Goal: Information Seeking & Learning: Learn about a topic

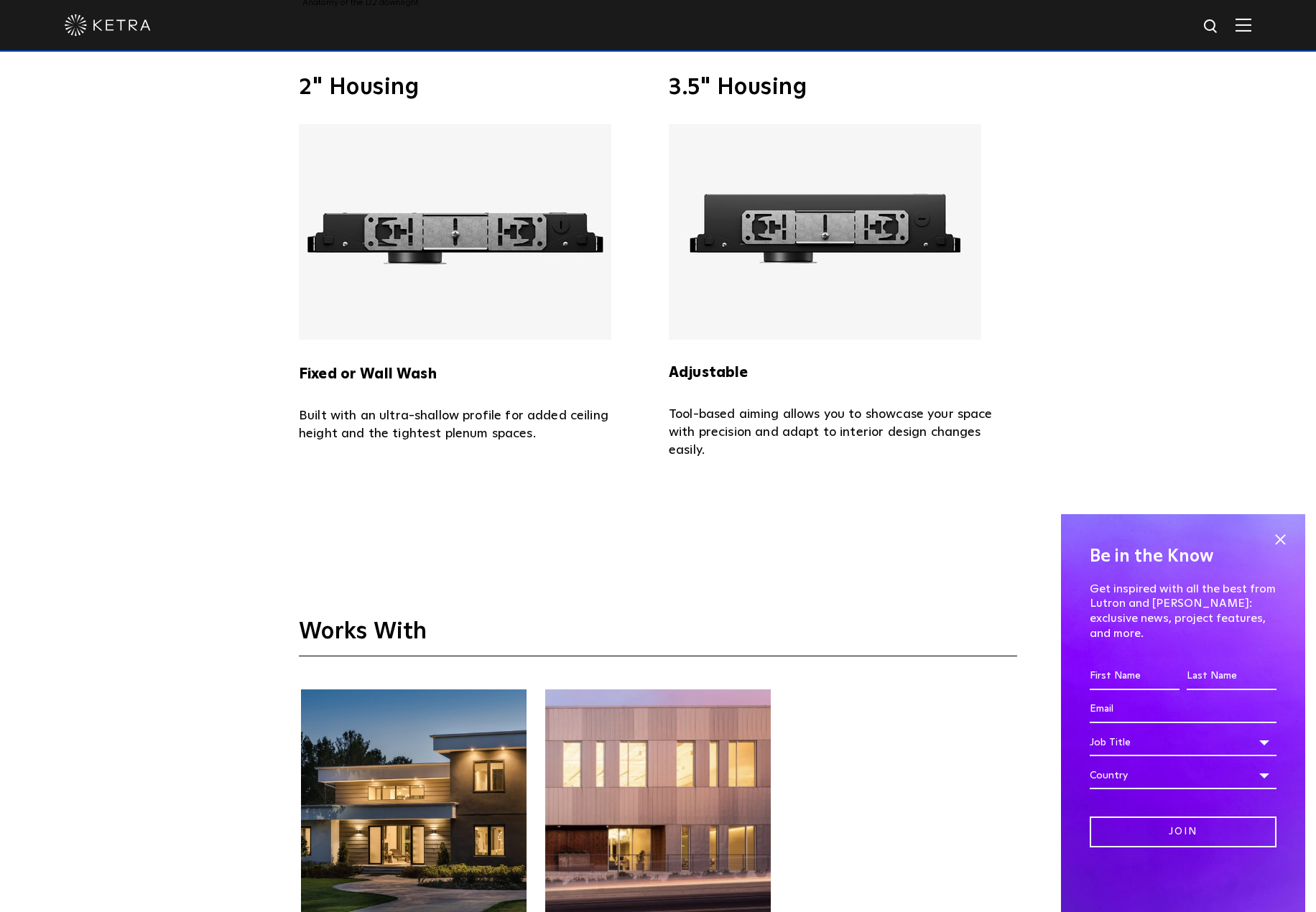
scroll to position [4306, 0]
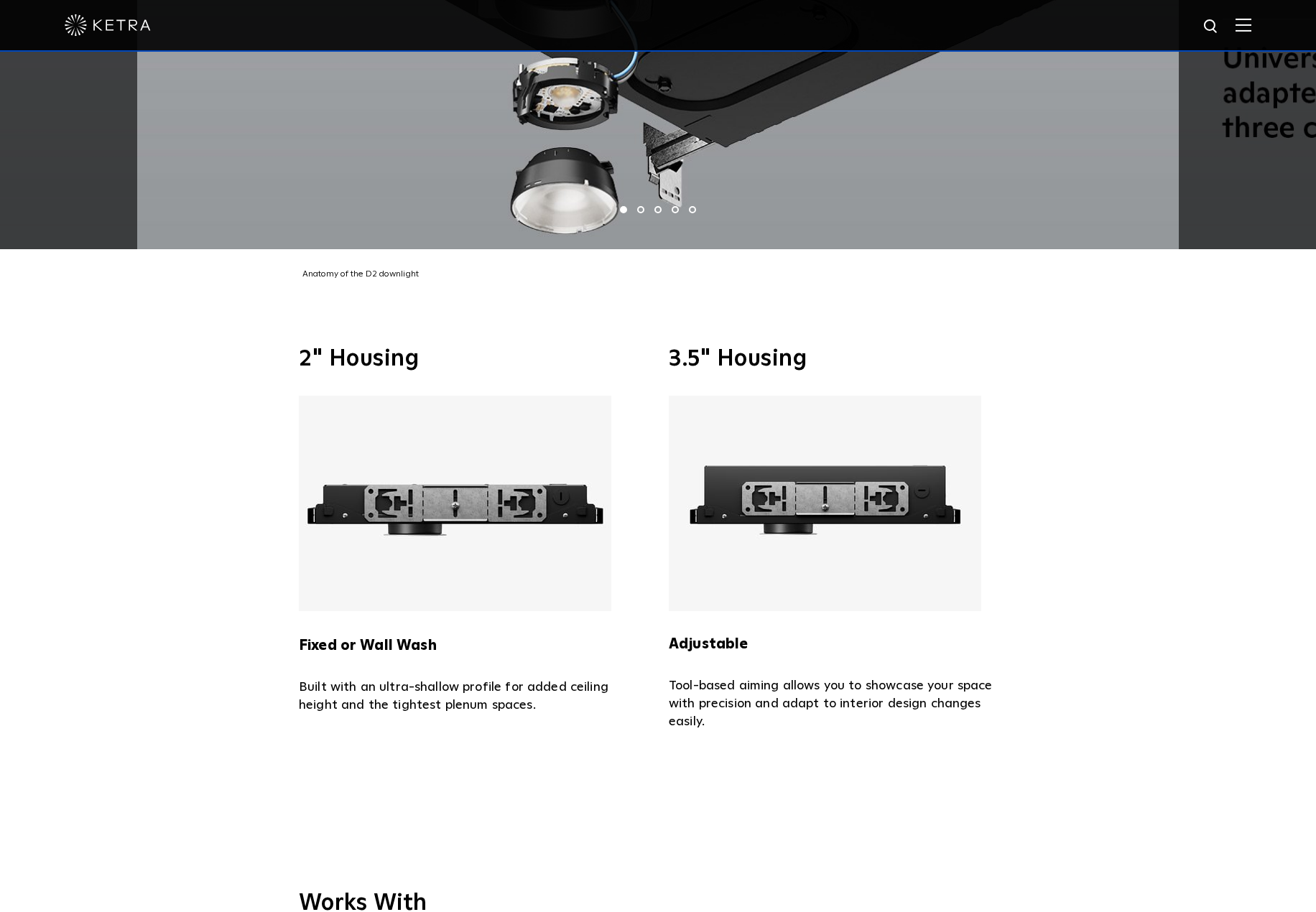
scroll to position [3446, 0]
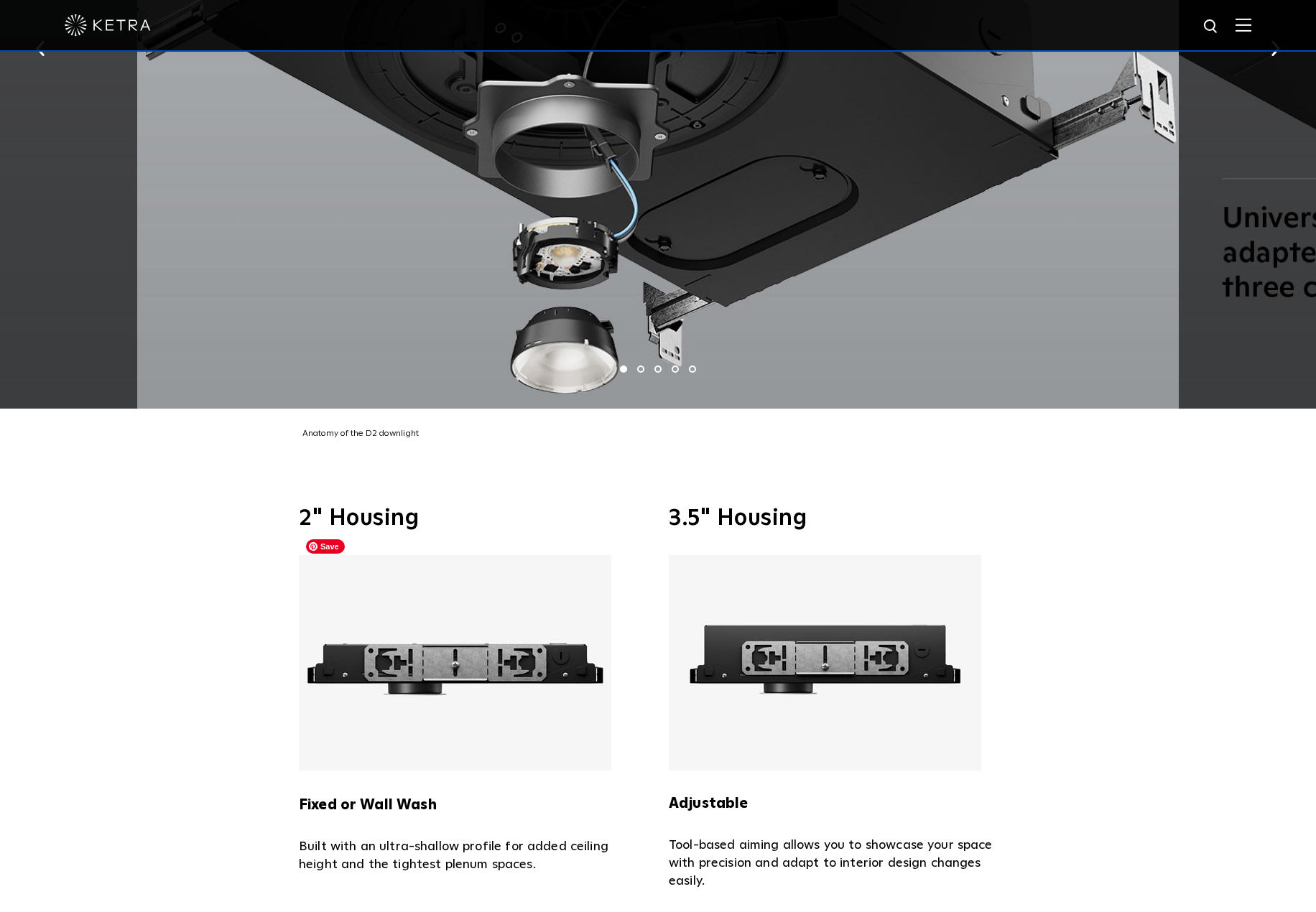
click at [433, 636] on img at bounding box center [455, 663] width 313 height 215
click at [419, 665] on img at bounding box center [455, 663] width 313 height 215
click at [380, 770] on h5 "Fixed or Wall Wash" at bounding box center [473, 793] width 348 height 46
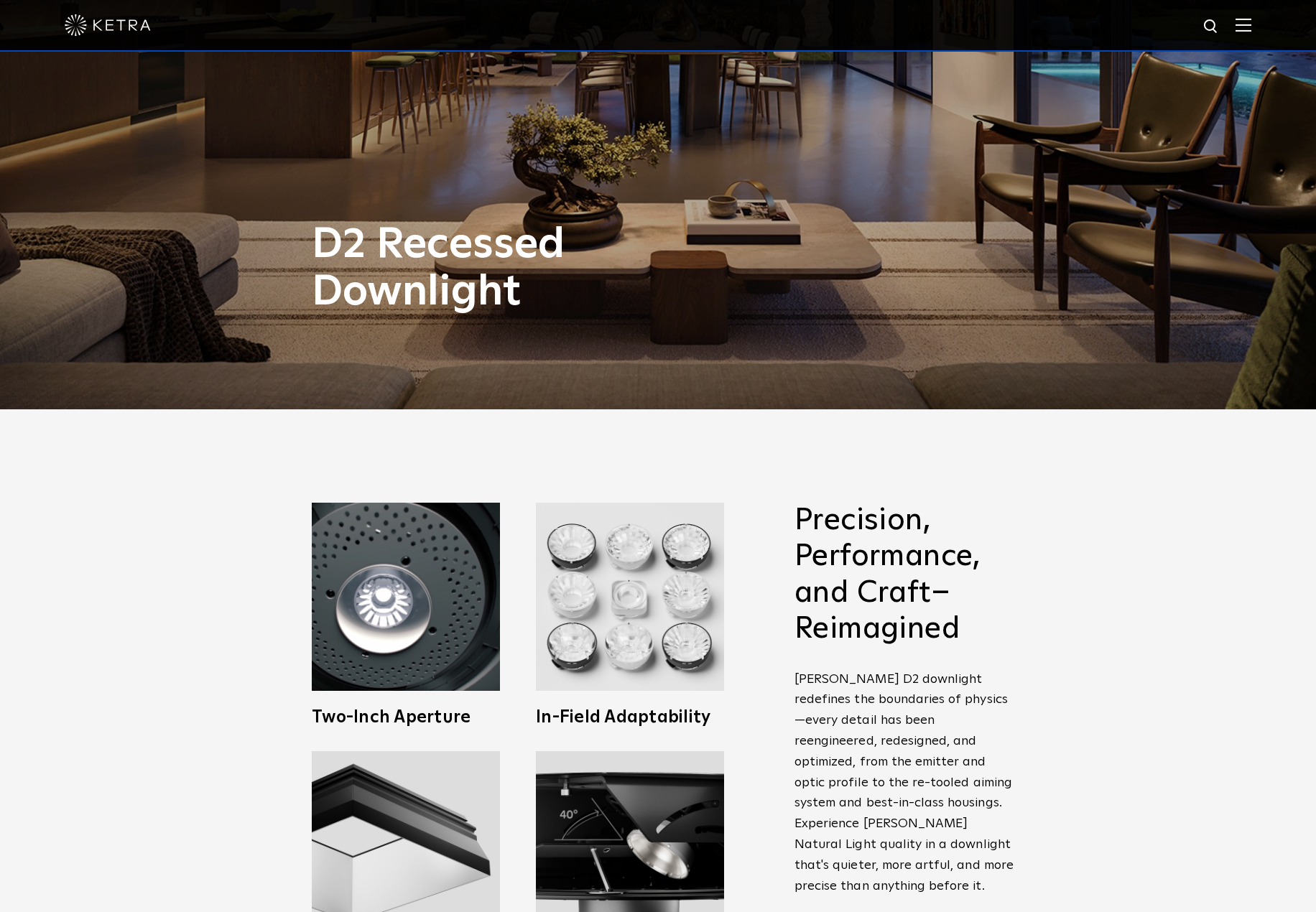
scroll to position [72, 0]
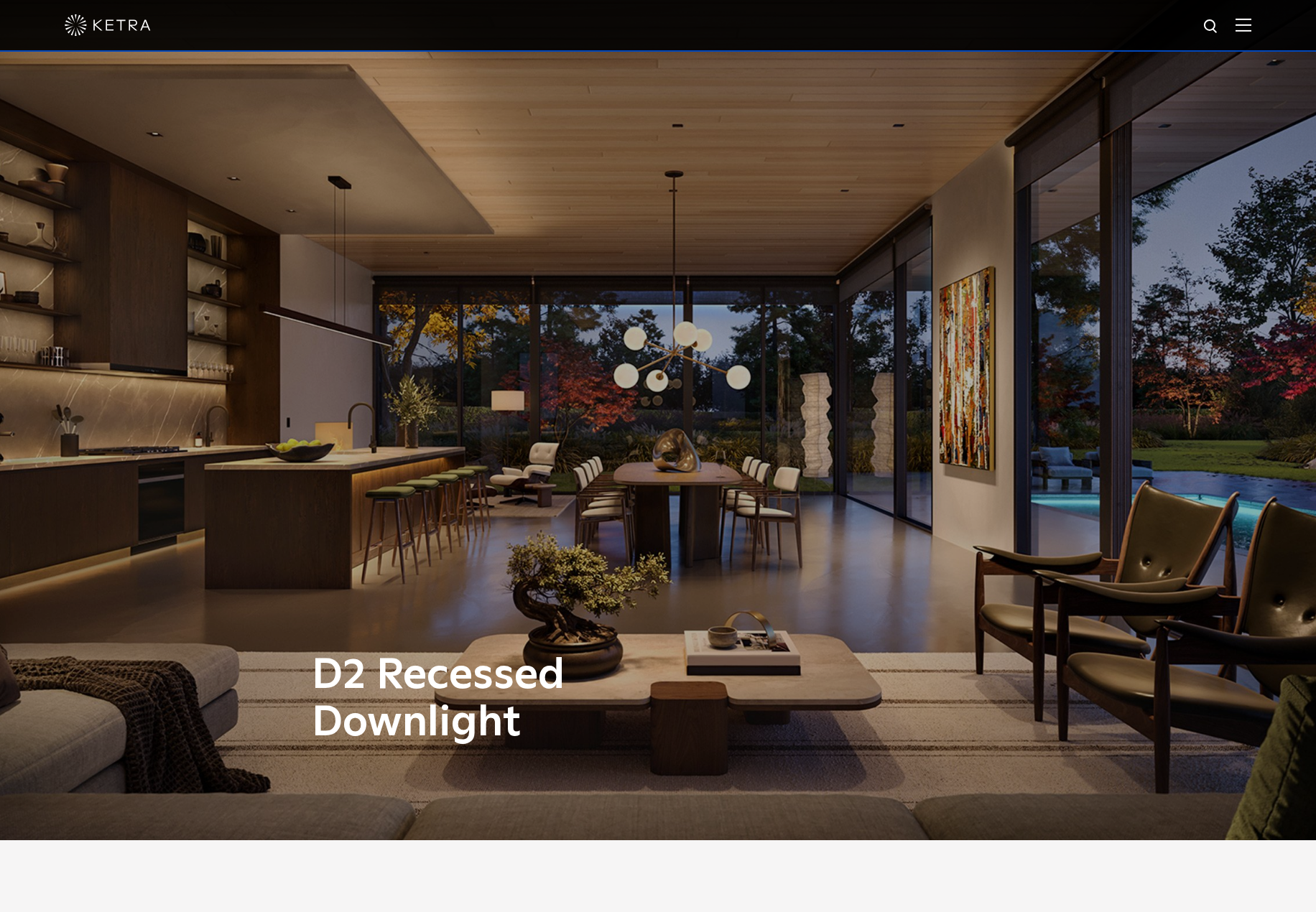
click at [878, 391] on div "D2 Recessed Downlight" at bounding box center [658, 384] width 1316 height 912
click at [480, 686] on h1 "D2 Recessed Downlight" at bounding box center [515, 699] width 406 height 95
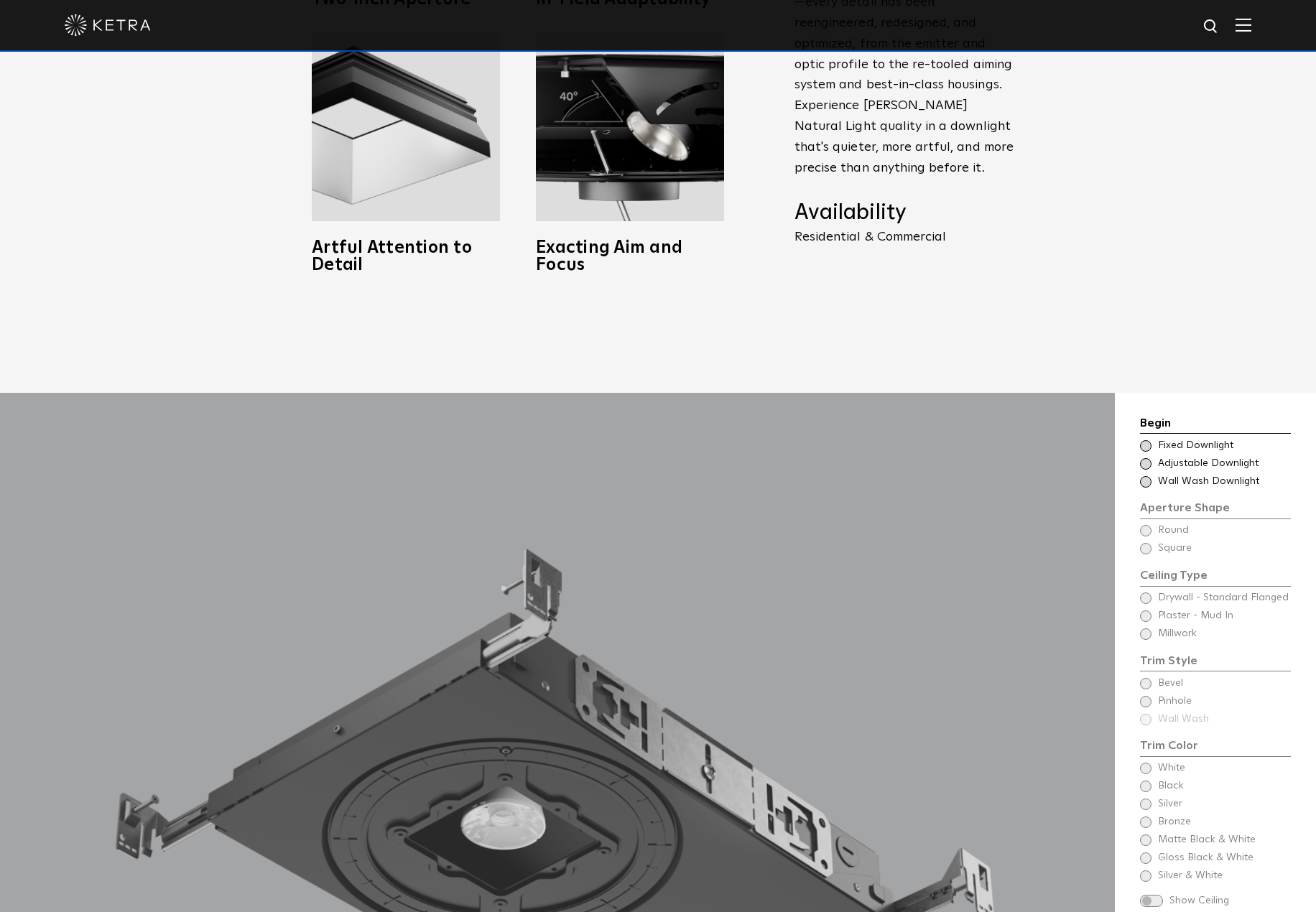
scroll to position [1579, 0]
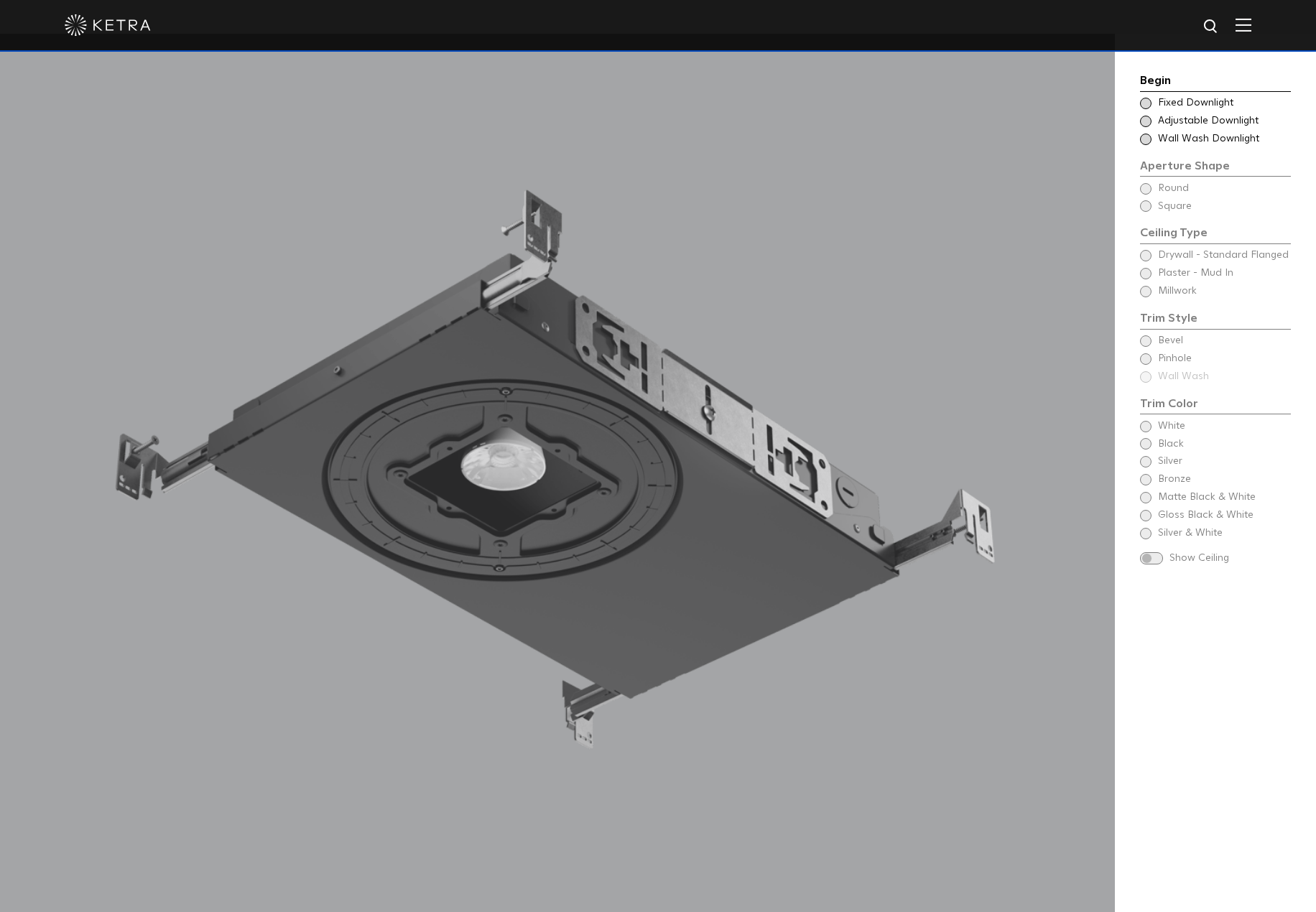
click at [1147, 99] on span at bounding box center [1145, 104] width 11 height 11
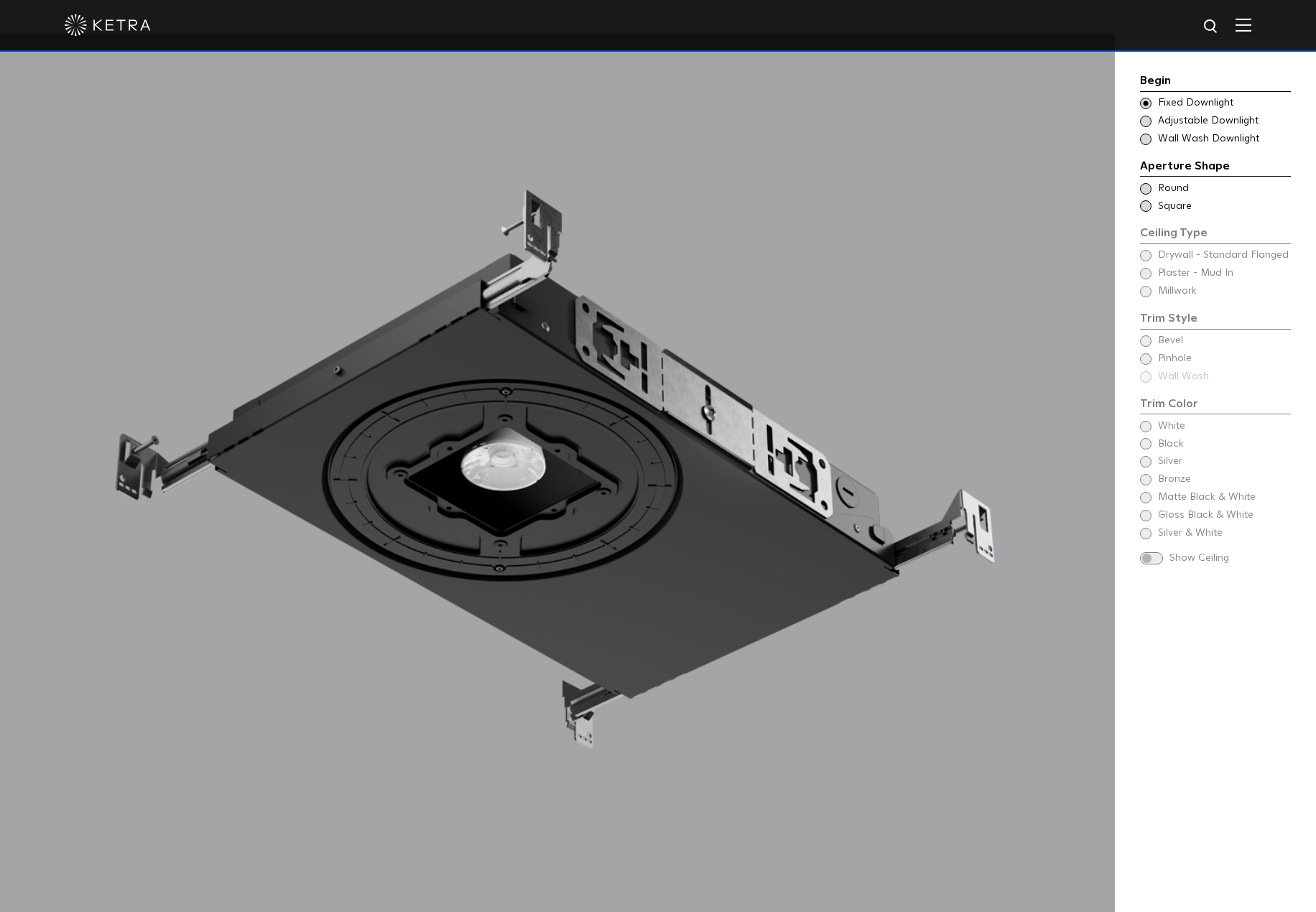
click at [1143, 207] on span at bounding box center [1145, 206] width 11 height 11
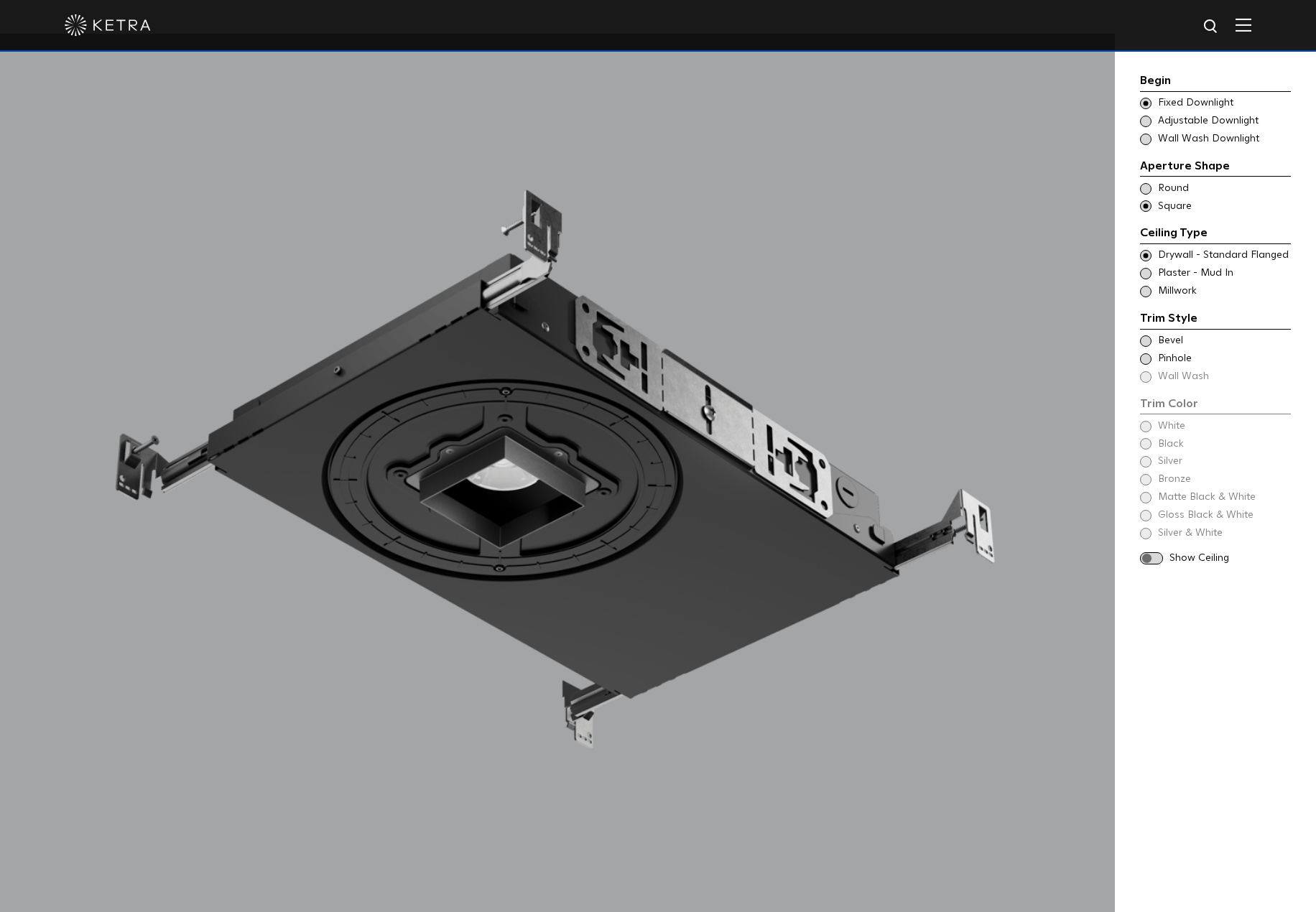
click at [1143, 271] on span at bounding box center [1145, 274] width 11 height 11
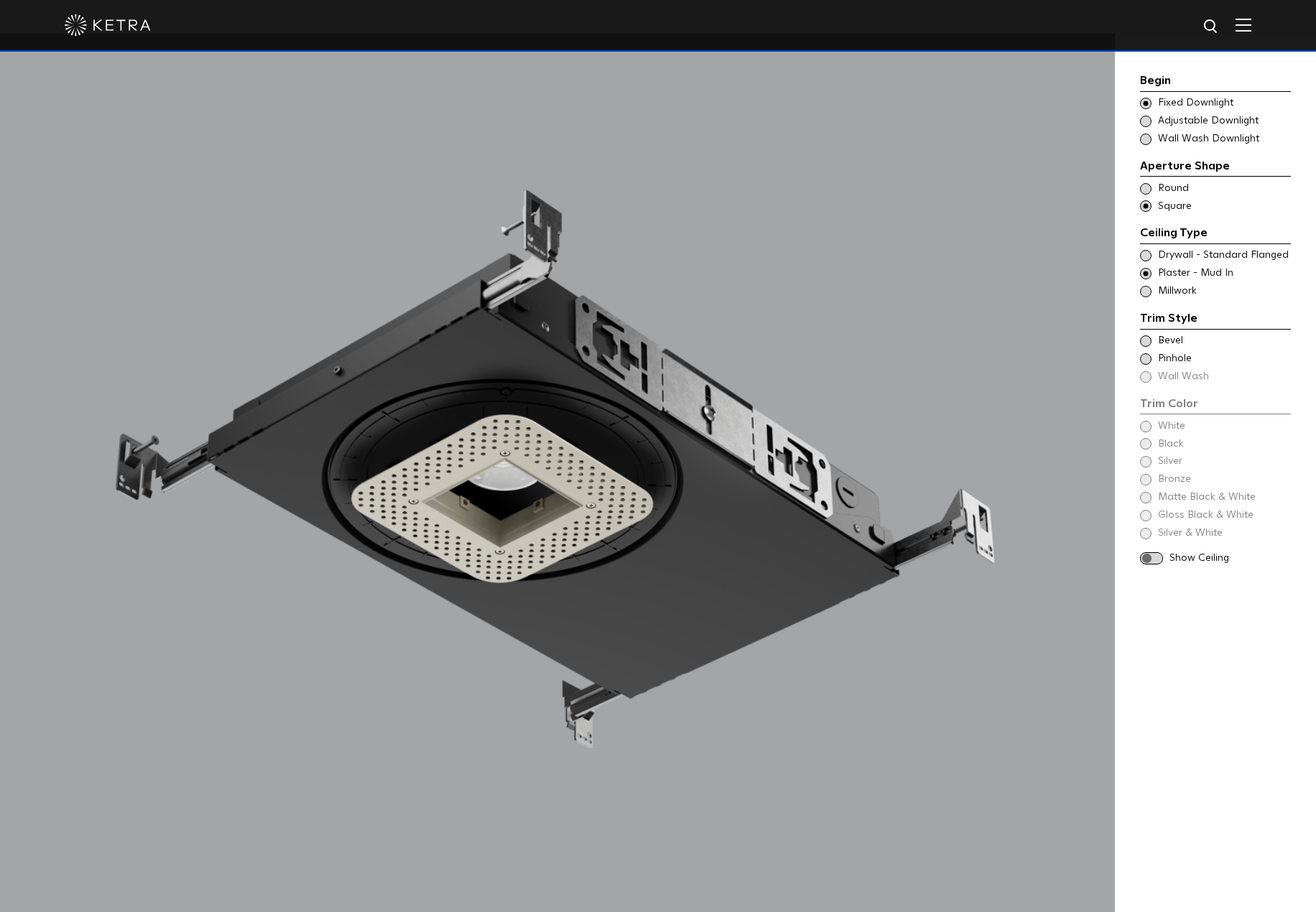
click at [1147, 255] on span at bounding box center [1145, 255] width 11 height 11
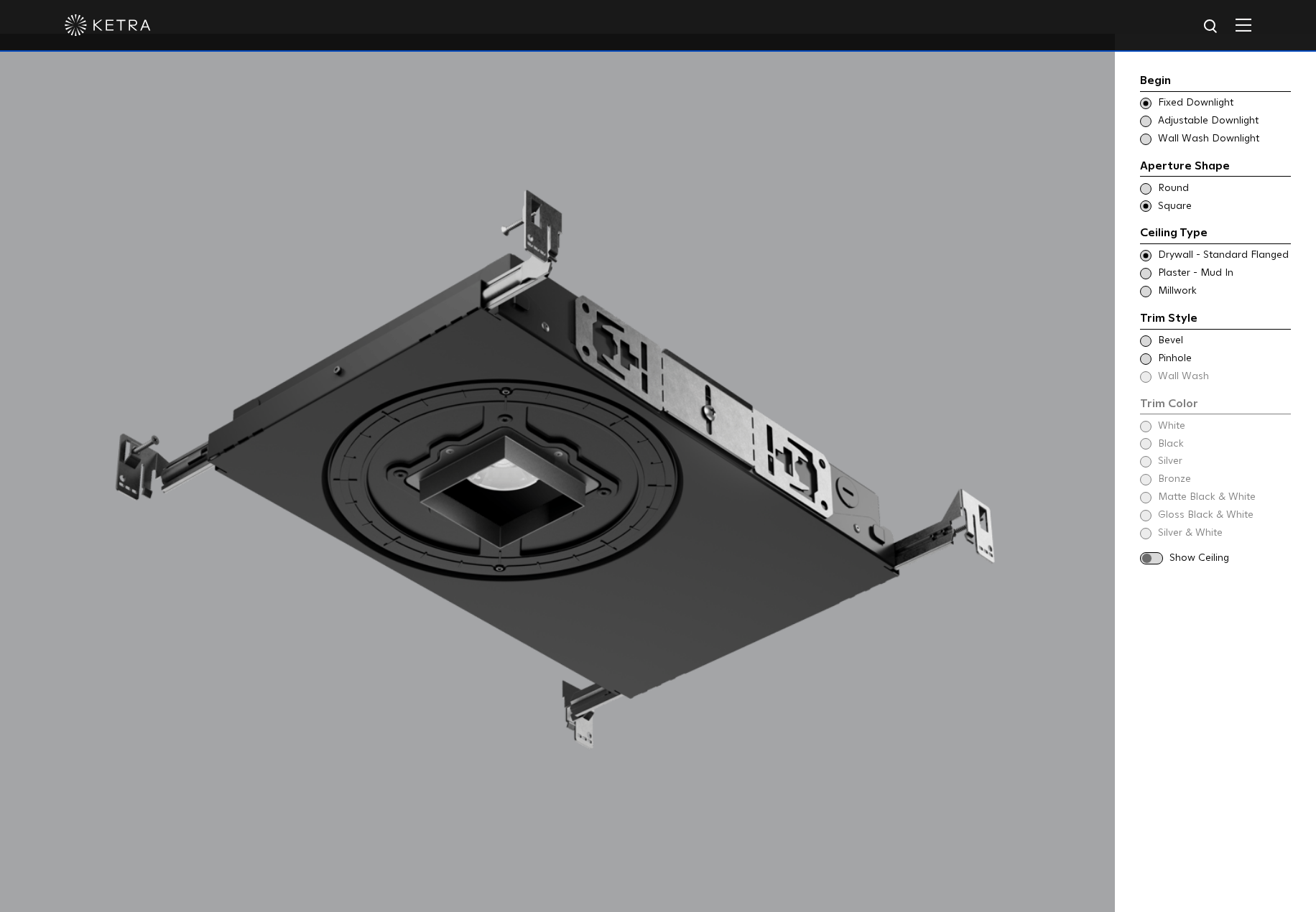
click at [1141, 356] on span at bounding box center [1145, 359] width 11 height 11
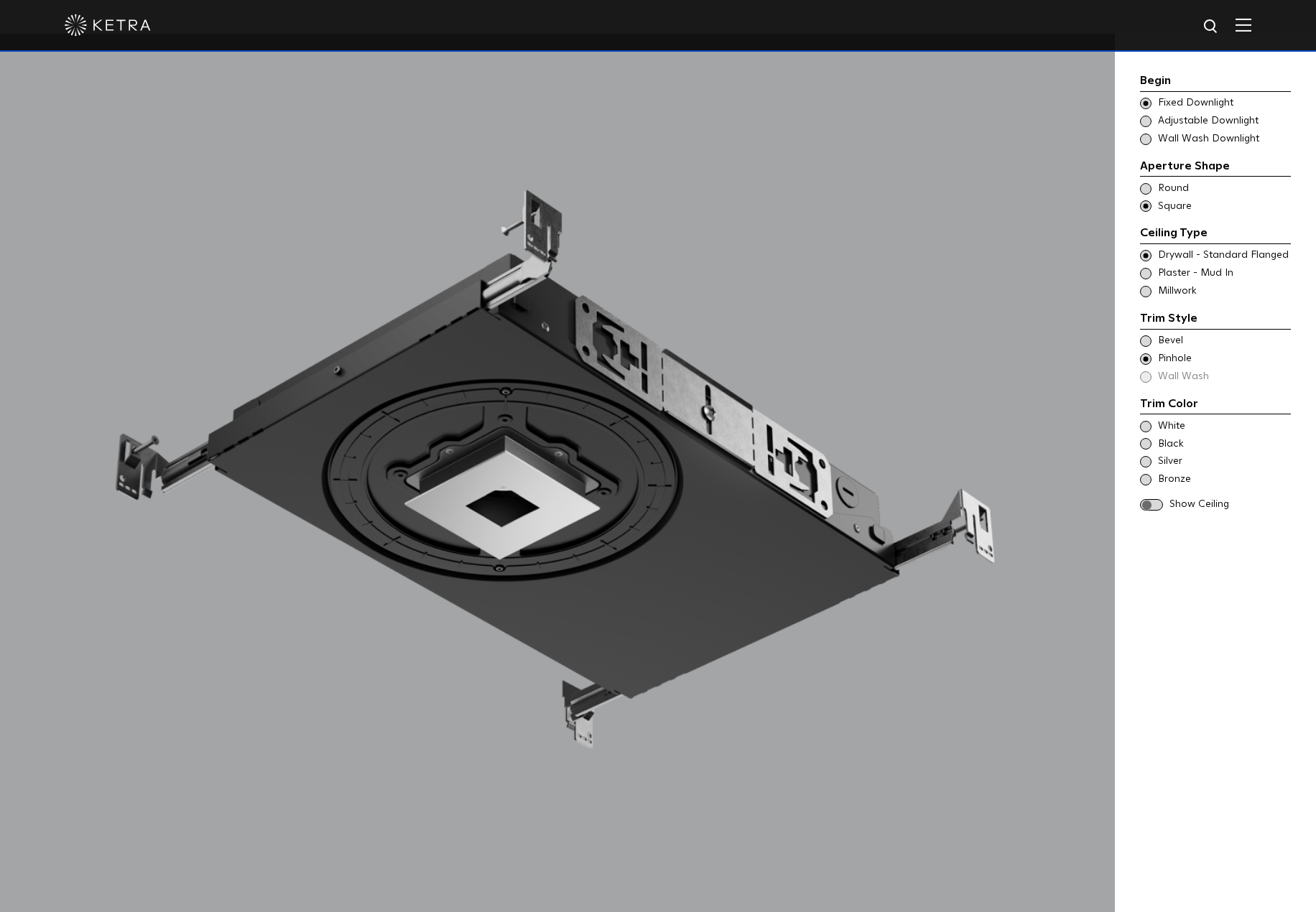
click at [1144, 343] on span at bounding box center [1145, 341] width 11 height 11
click at [1147, 354] on span at bounding box center [1145, 359] width 11 height 11
click at [1143, 341] on span at bounding box center [1145, 341] width 11 height 11
click at [1140, 477] on span at bounding box center [1145, 479] width 11 height 11
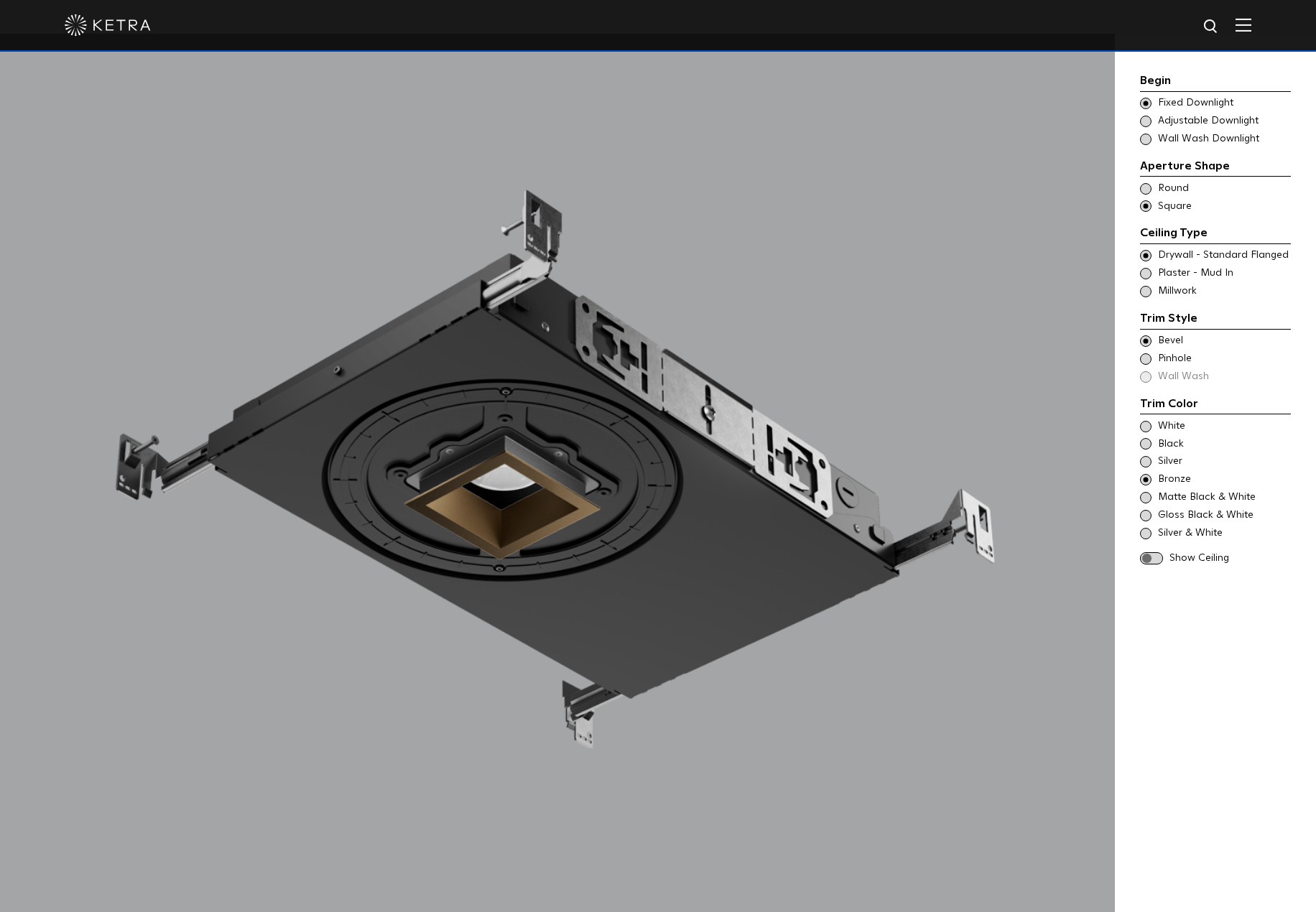
click at [1154, 559] on span at bounding box center [1151, 558] width 23 height 12
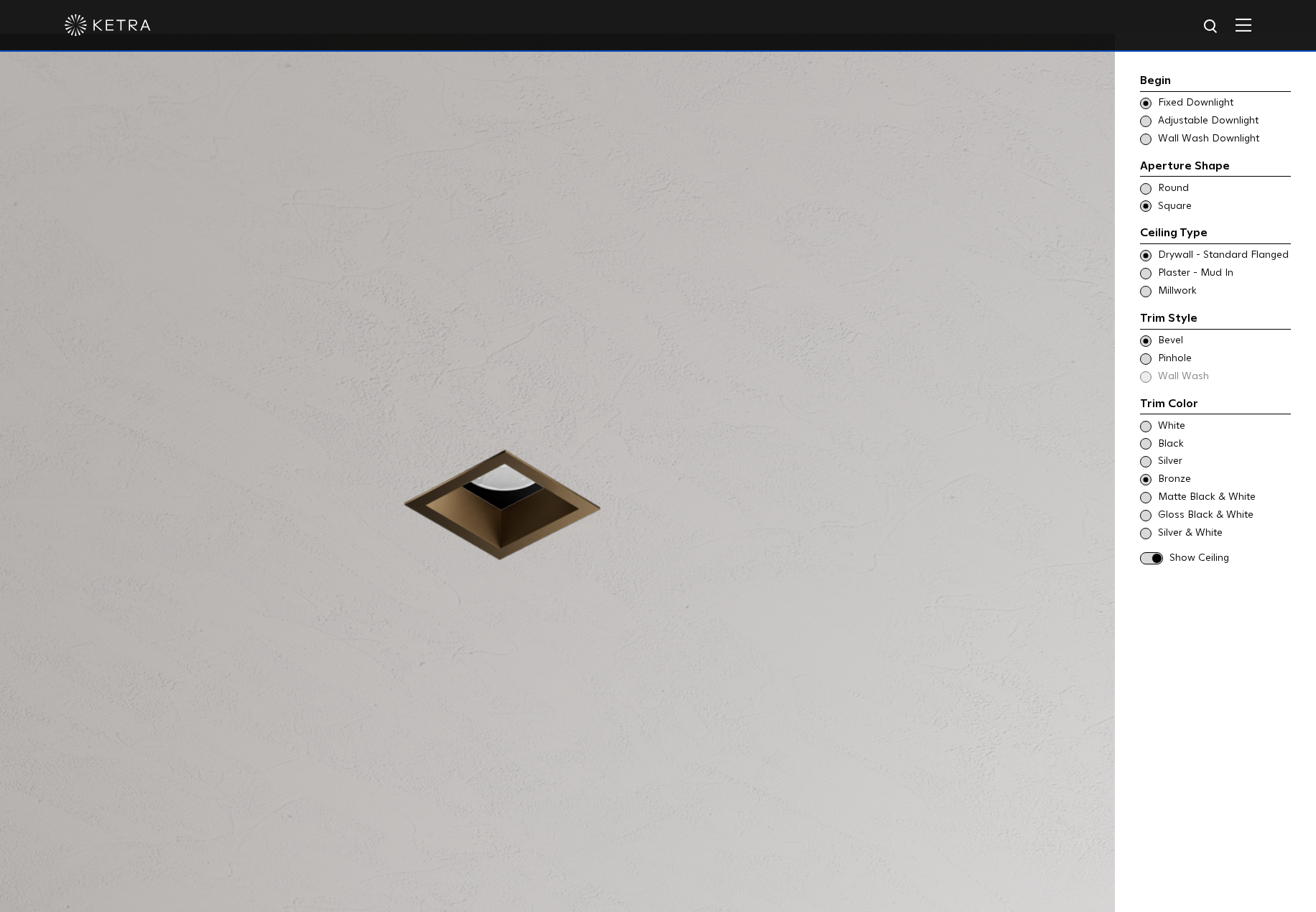
click at [1148, 428] on span at bounding box center [1145, 426] width 11 height 11
click at [1147, 476] on span at bounding box center [1145, 479] width 11 height 11
click at [1141, 444] on span at bounding box center [1145, 444] width 11 height 11
click at [1146, 476] on span at bounding box center [1145, 479] width 11 height 11
click at [1143, 442] on span at bounding box center [1145, 444] width 11 height 11
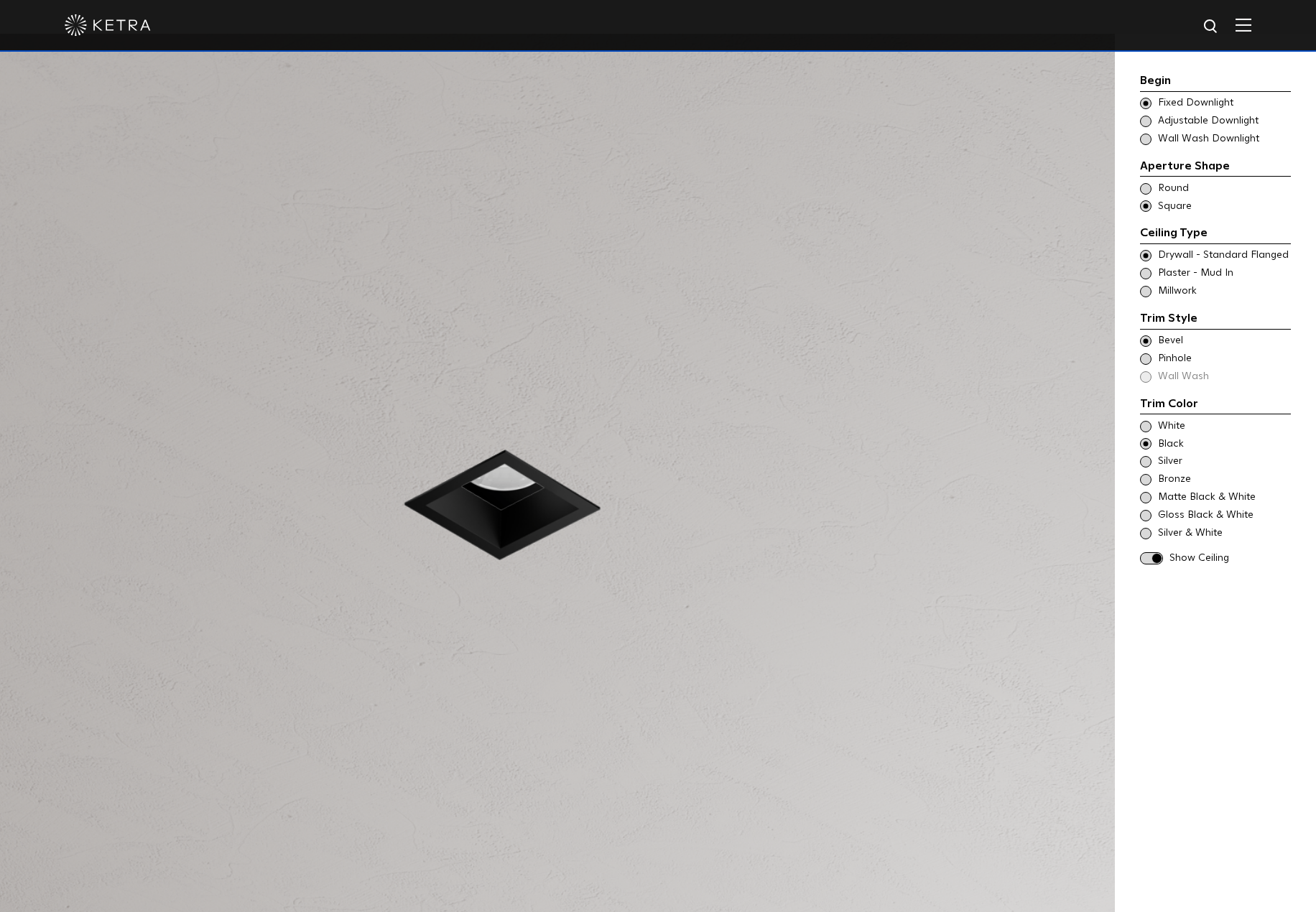
click at [1147, 478] on span at bounding box center [1145, 479] width 11 height 11
click at [1145, 445] on span at bounding box center [1145, 444] width 11 height 11
click at [1149, 426] on span at bounding box center [1145, 426] width 11 height 11
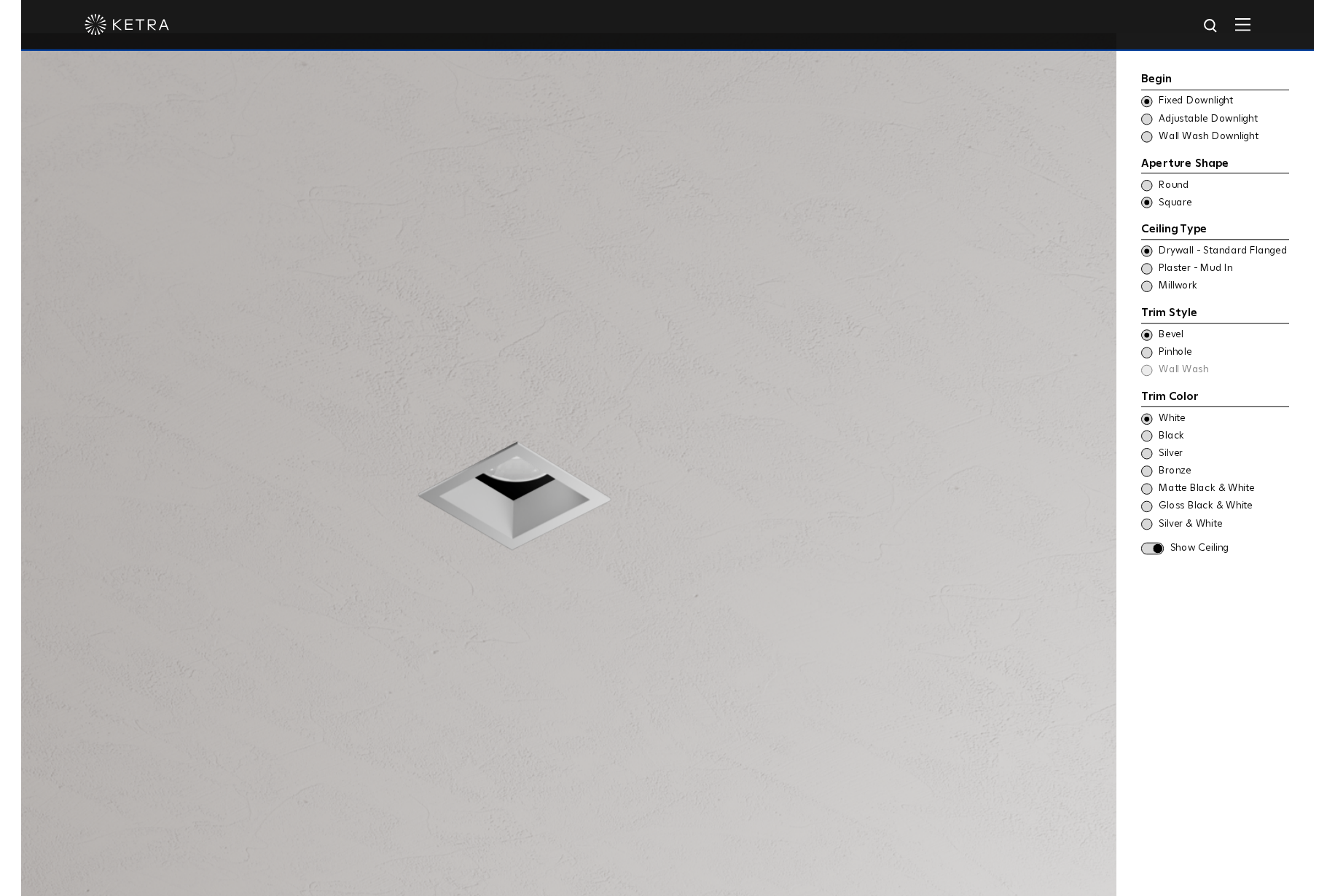
scroll to position [1573, 0]
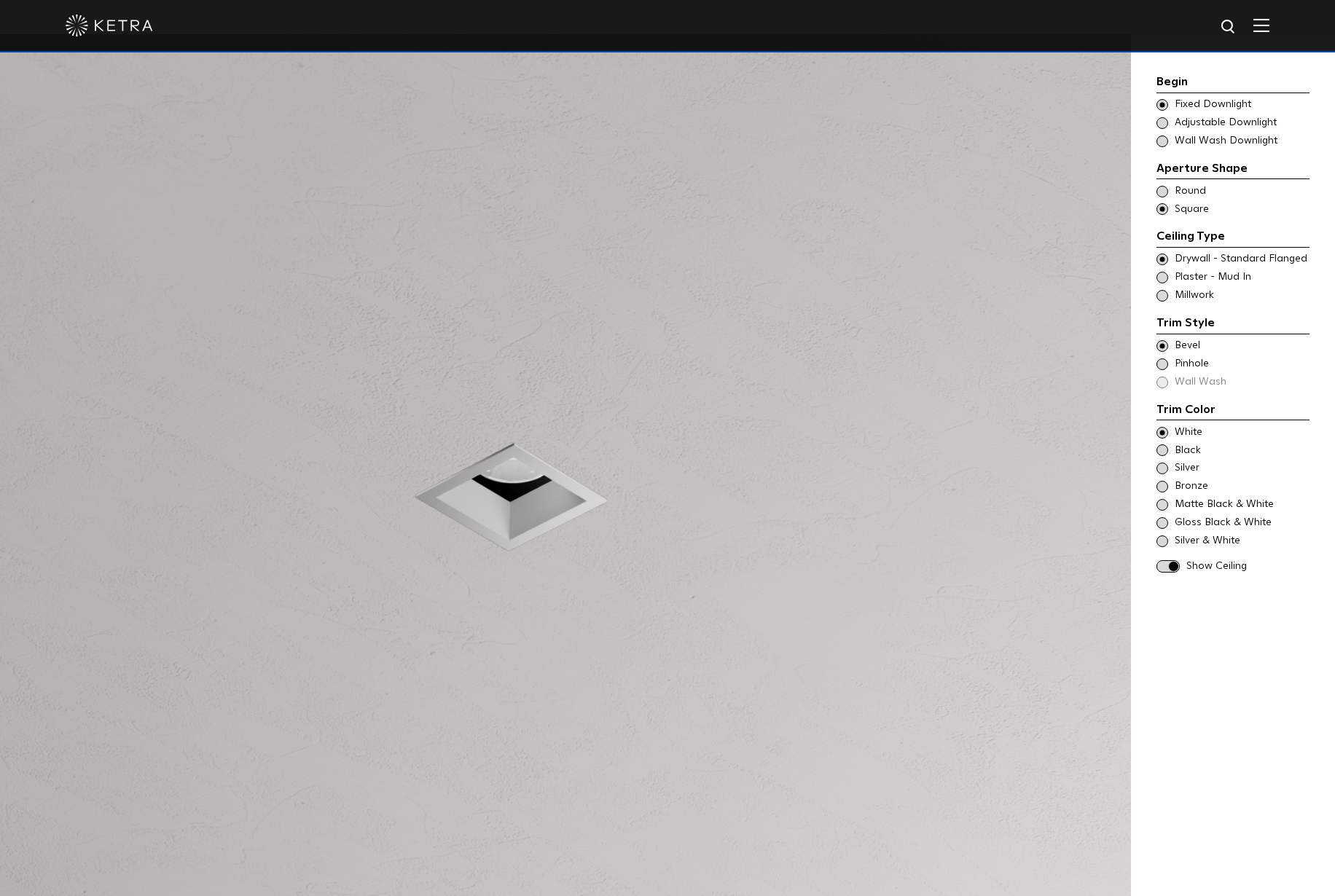
click at [1240, 643] on div "Begin Choose Aperture Shape Fixed Downlight Choose Aperture Shape Adjustable Do…" at bounding box center [1232, 482] width 153 height 852
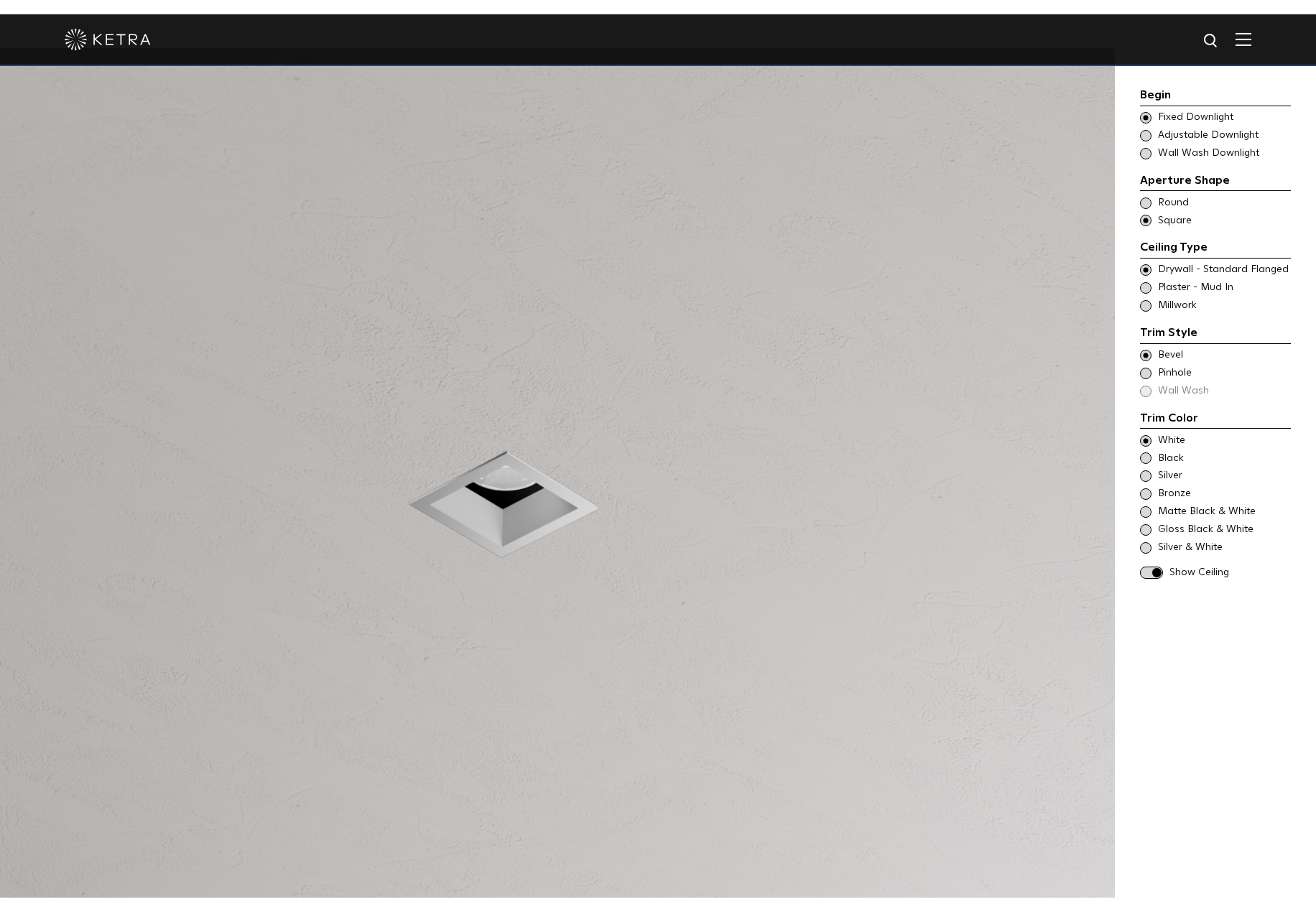
scroll to position [1579, 0]
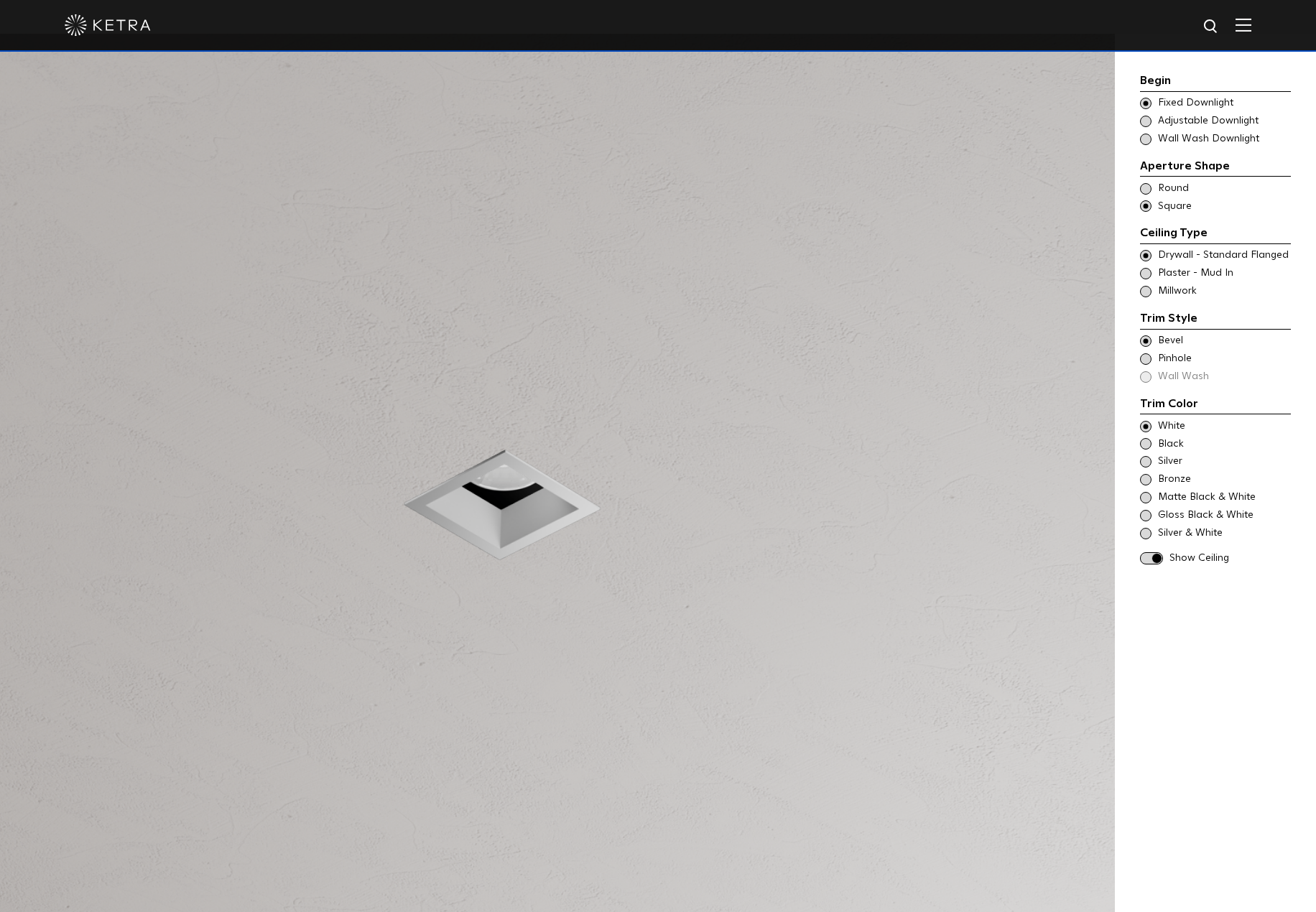
drag, startPoint x: 1049, startPoint y: 148, endPoint x: 1001, endPoint y: 100, distance: 67.9
click at [1048, 148] on div at bounding box center [557, 490] width 1114 height 912
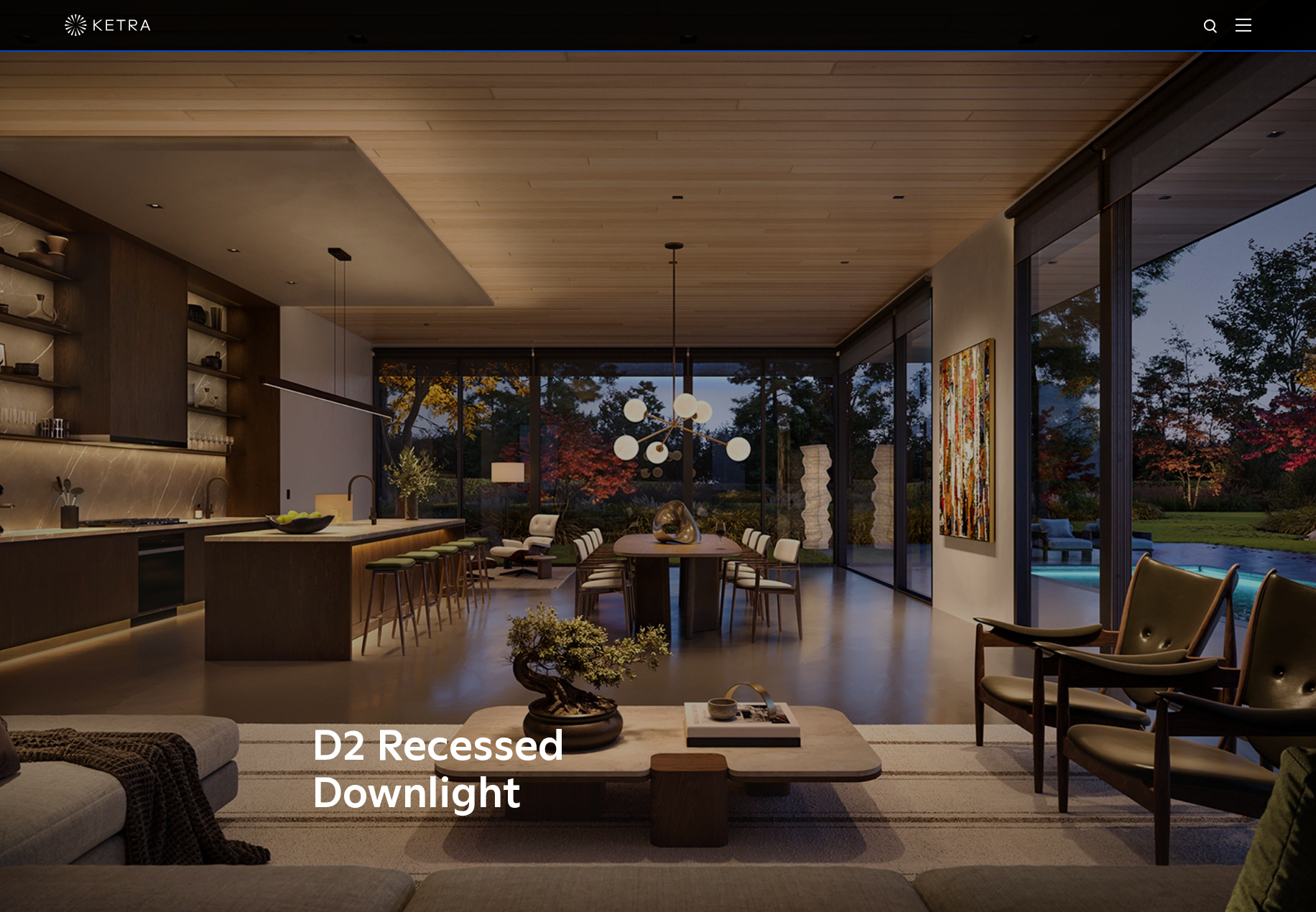
drag, startPoint x: 584, startPoint y: 266, endPoint x: 956, endPoint y: 333, distance: 378.0
click at [956, 333] on div "D2 Recessed Downlight" at bounding box center [658, 456] width 1316 height 912
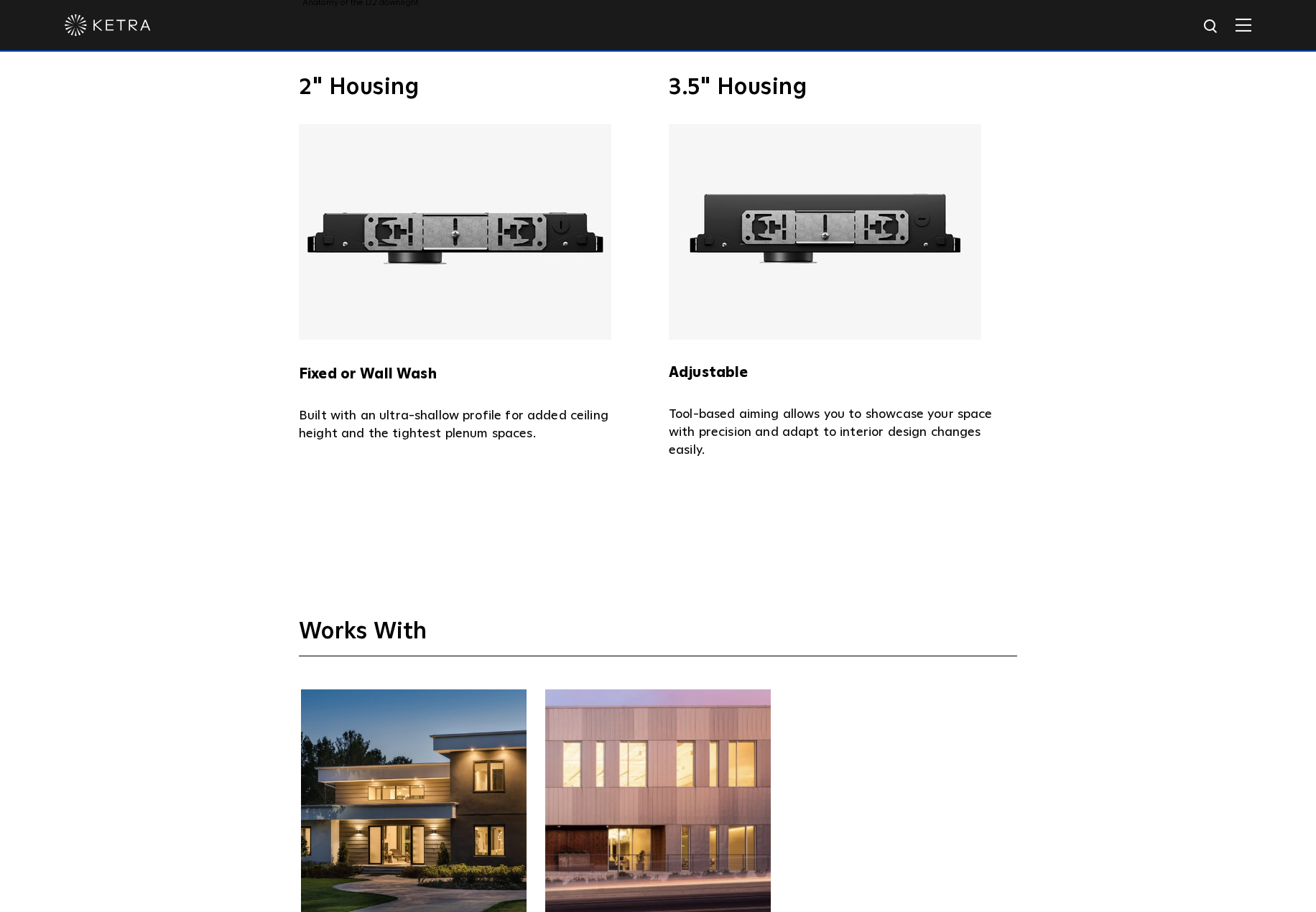
scroll to position [4306, 0]
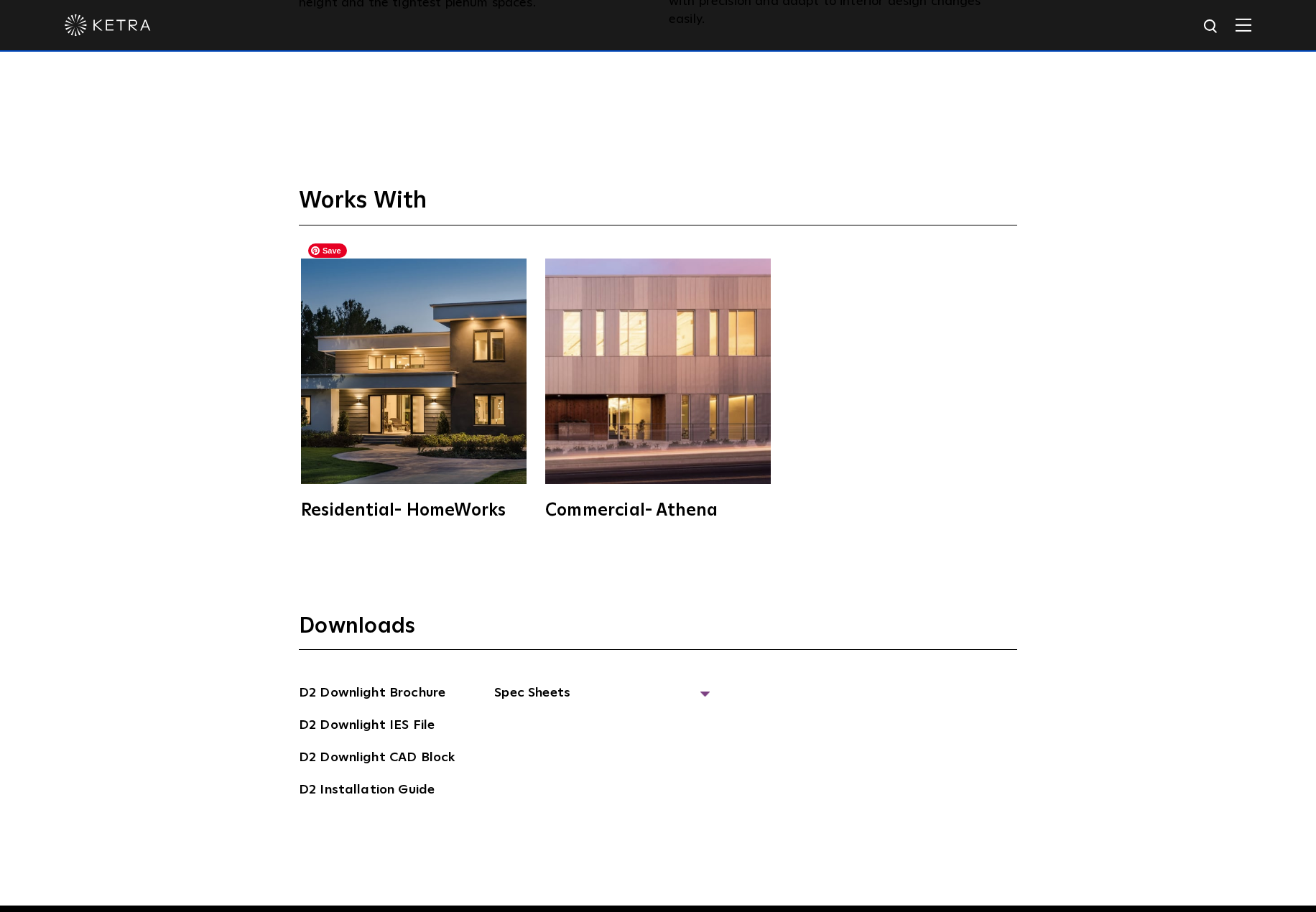
click at [400, 339] on img at bounding box center [413, 371] width 225 height 225
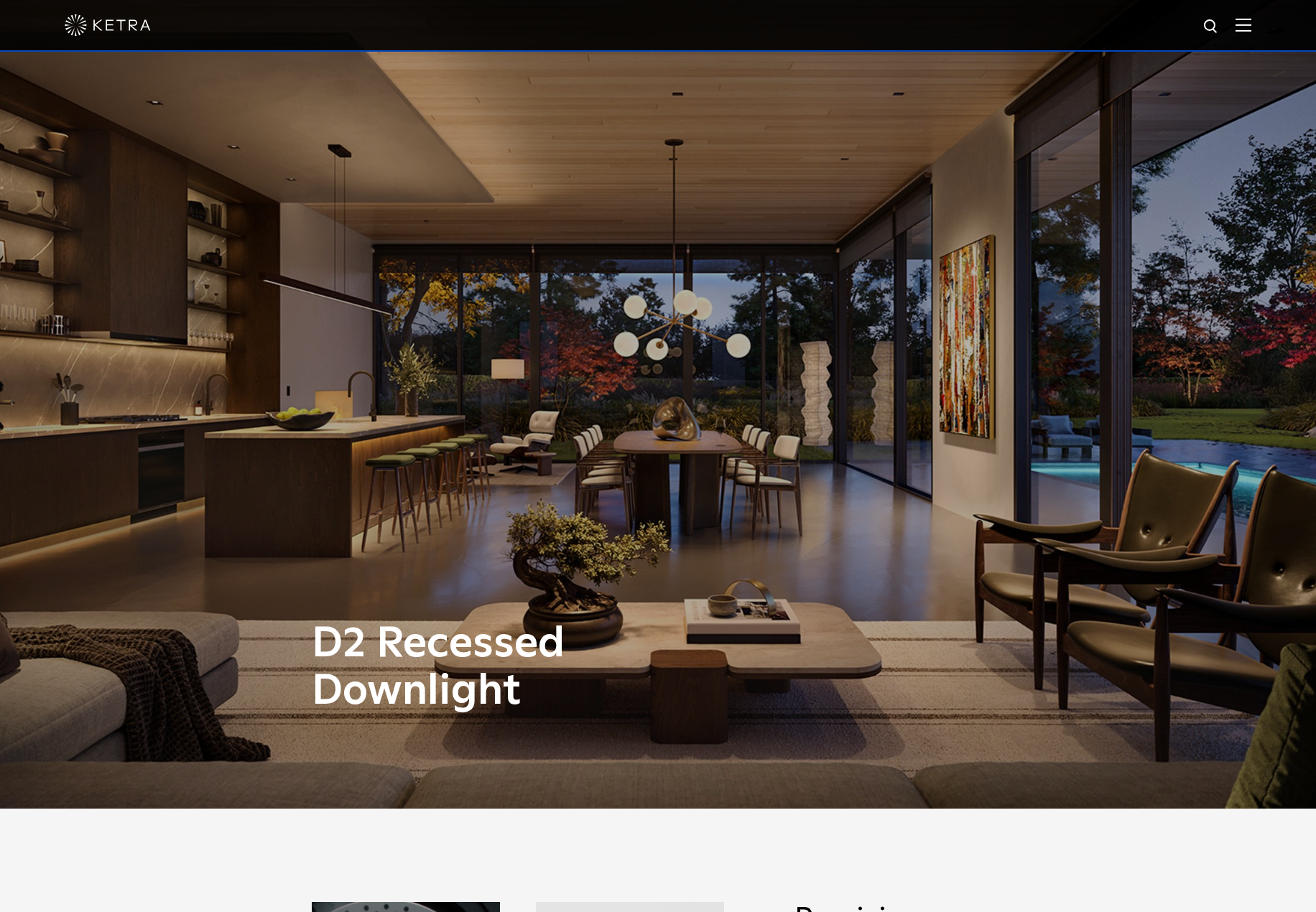
scroll to position [0, 0]
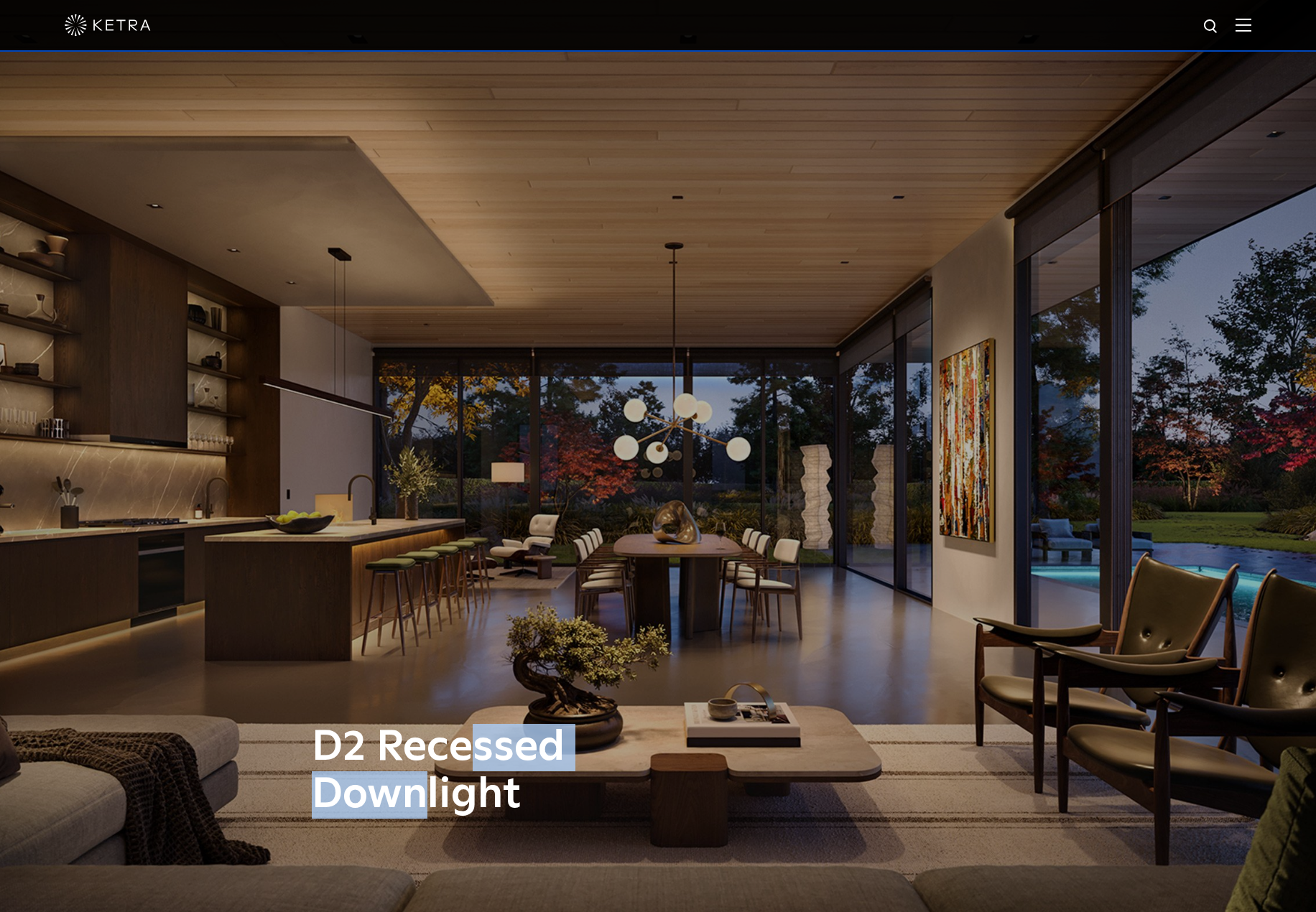
drag, startPoint x: 466, startPoint y: 756, endPoint x: 408, endPoint y: 710, distance: 74.0
click at [412, 769] on h1 "D2 Recessed Downlight" at bounding box center [515, 770] width 406 height 95
click at [402, 484] on div "D2 Recessed Downlight" at bounding box center [658, 456] width 1316 height 912
click at [366, 345] on div "D2 Recessed Downlight" at bounding box center [658, 456] width 1316 height 912
drag, startPoint x: 940, startPoint y: 341, endPoint x: 1823, endPoint y: 496, distance: 896.5
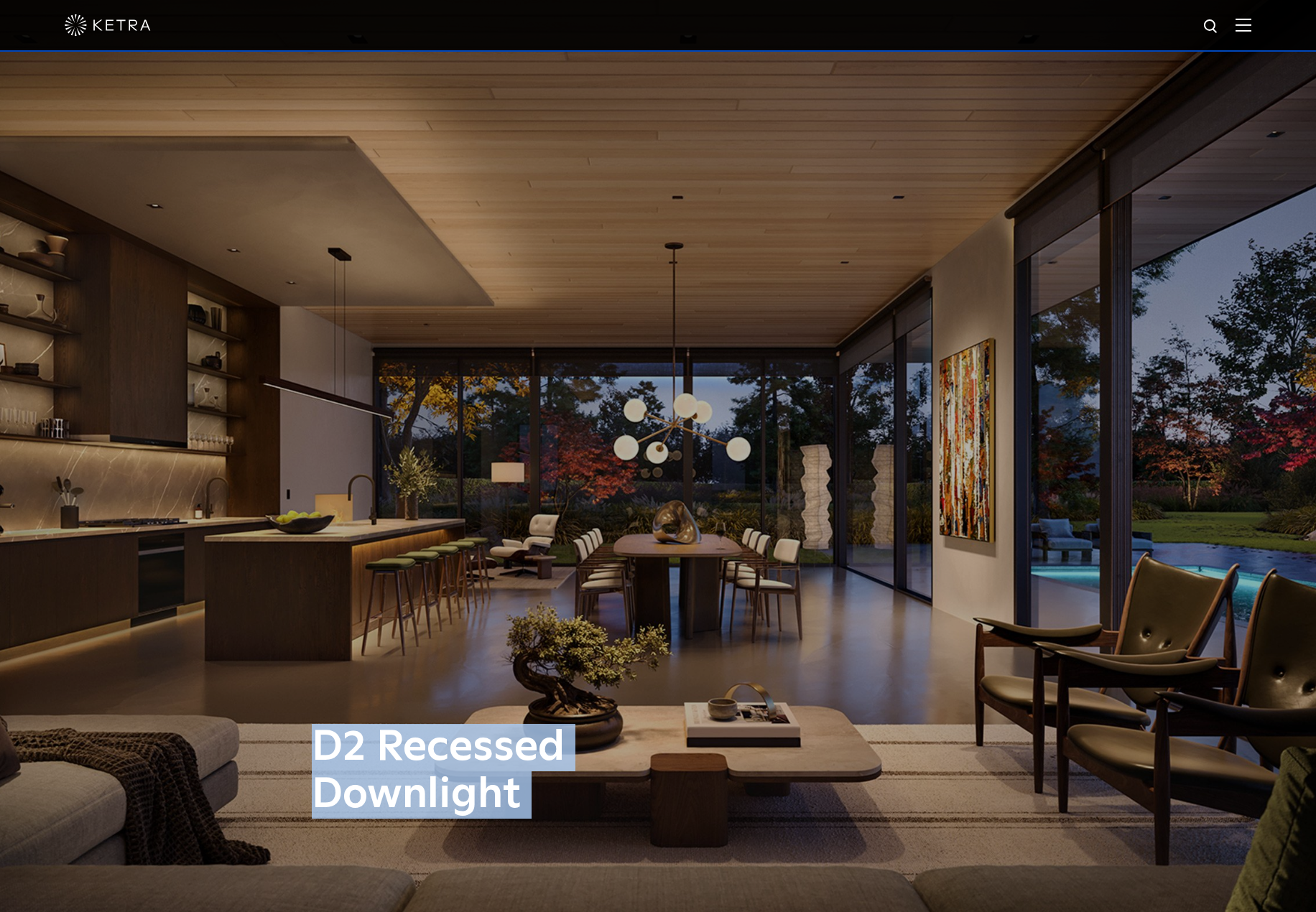
drag, startPoint x: 785, startPoint y: 381, endPoint x: 1111, endPoint y: 358, distance: 326.8
click at [1111, 358] on div "D2 Recessed Downlight" at bounding box center [658, 456] width 1316 height 912
click at [966, 372] on div "D2 Recessed Downlight" at bounding box center [658, 456] width 1316 height 912
